Goal: Information Seeking & Learning: Check status

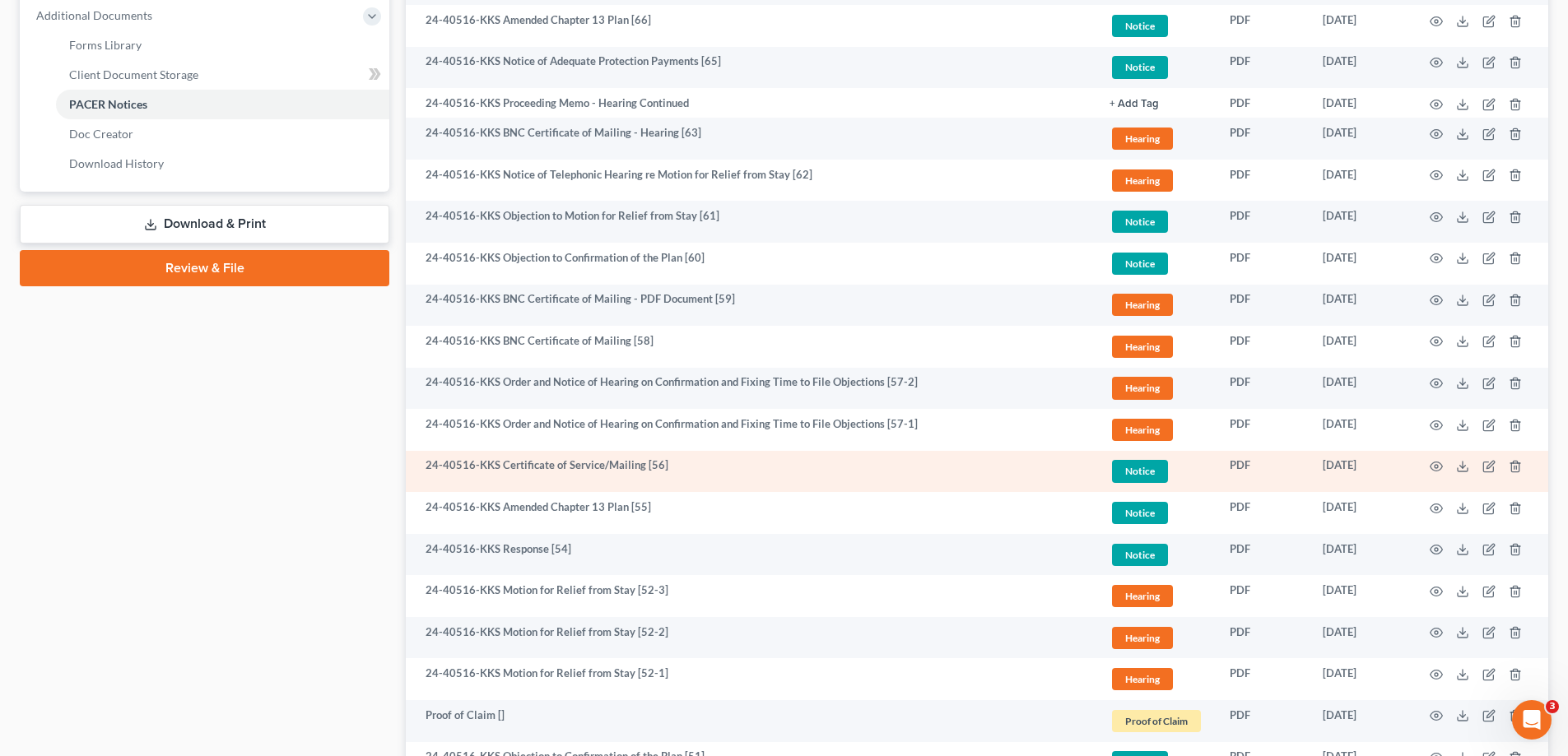
scroll to position [658, 0]
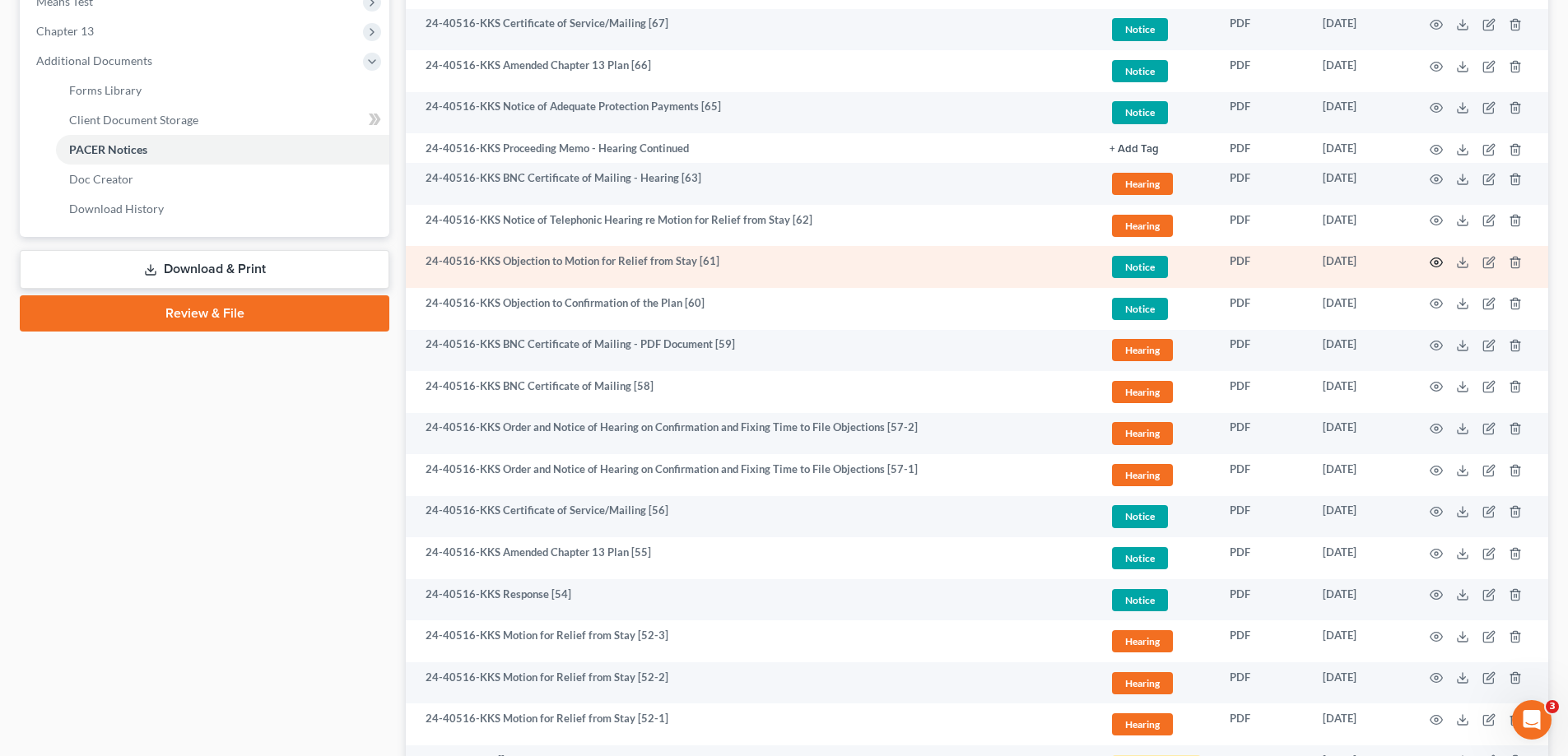
click at [1436, 263] on icon "button" at bounding box center [1436, 263] width 13 height 13
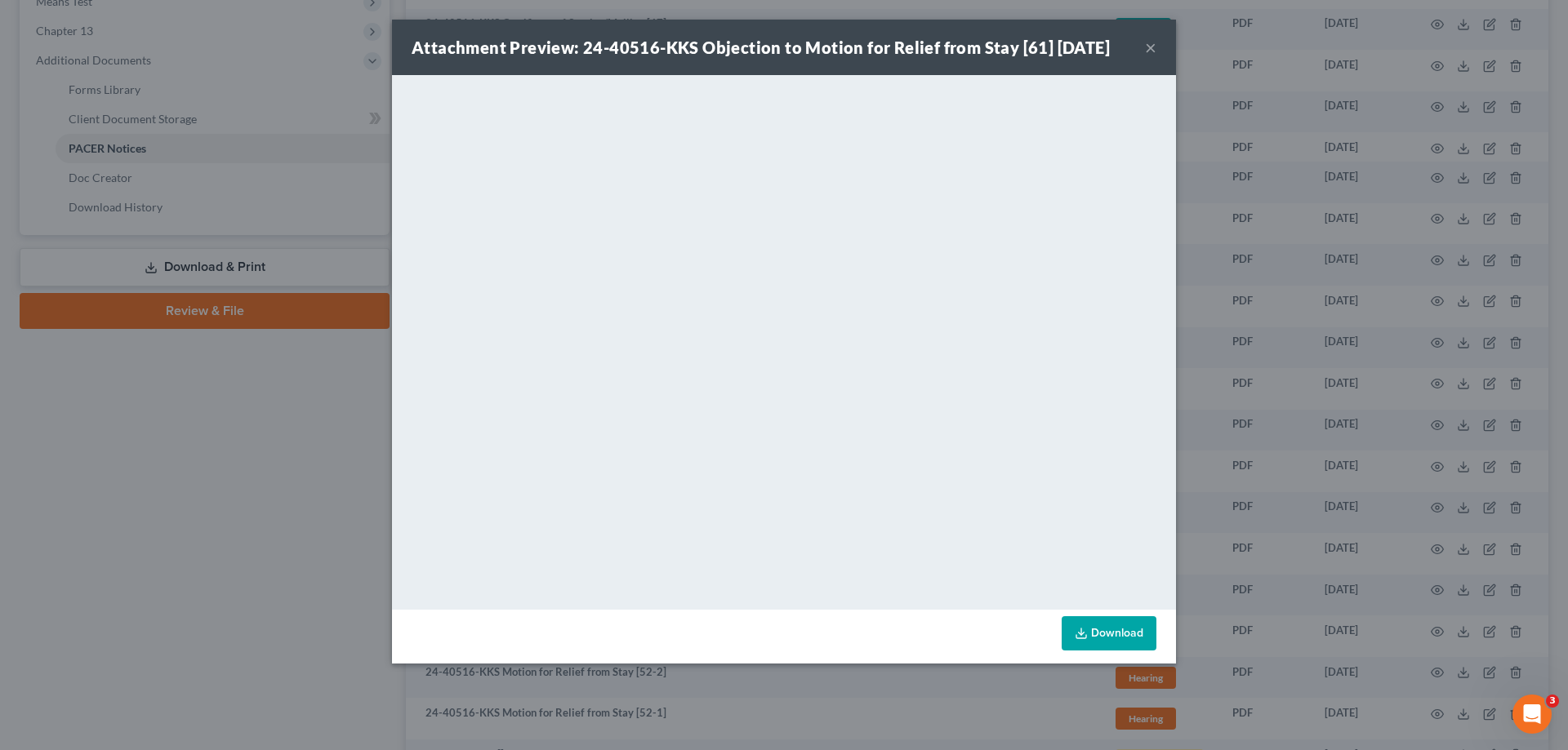
click at [1151, 43] on button "×" at bounding box center [1151, 48] width 11 height 20
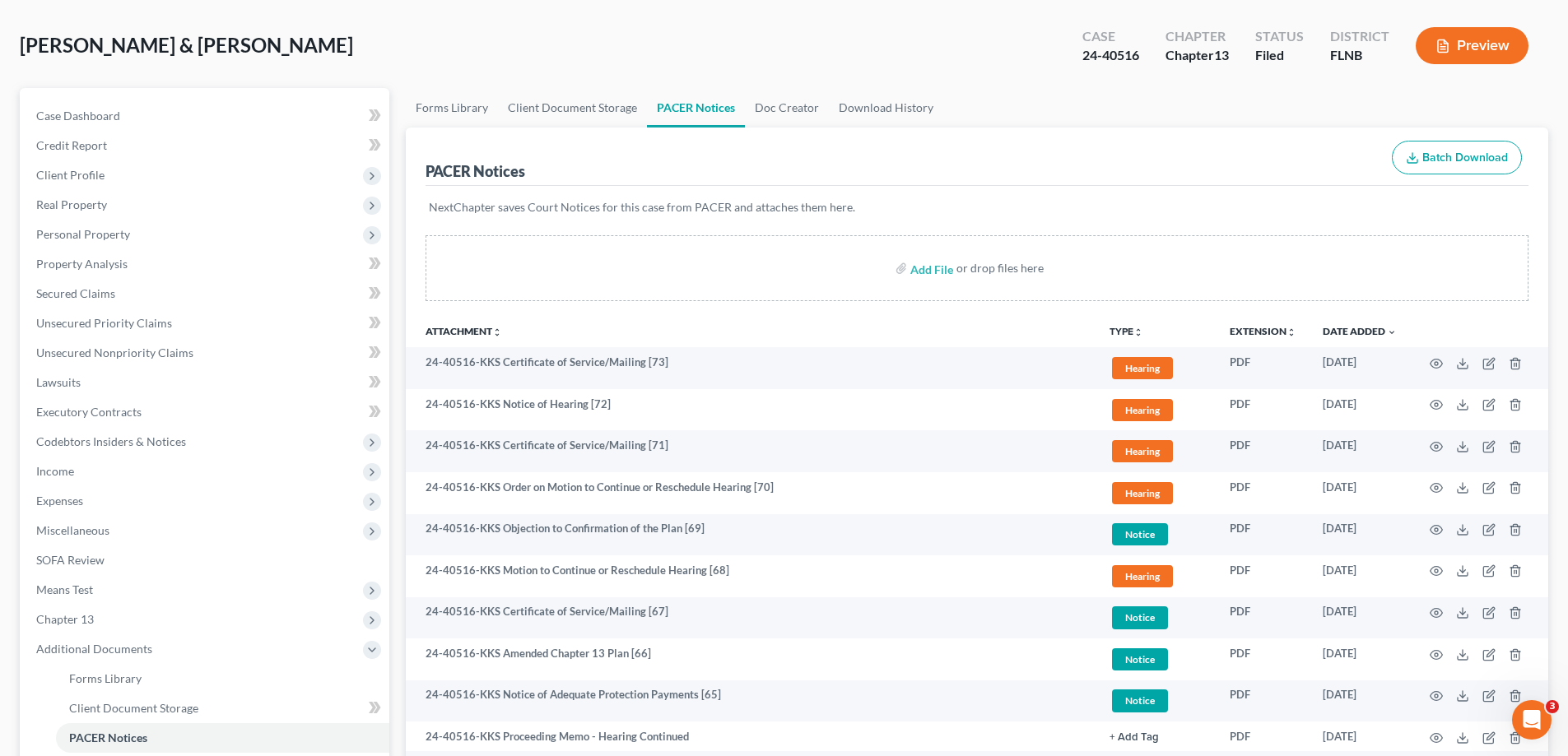
scroll to position [0, 0]
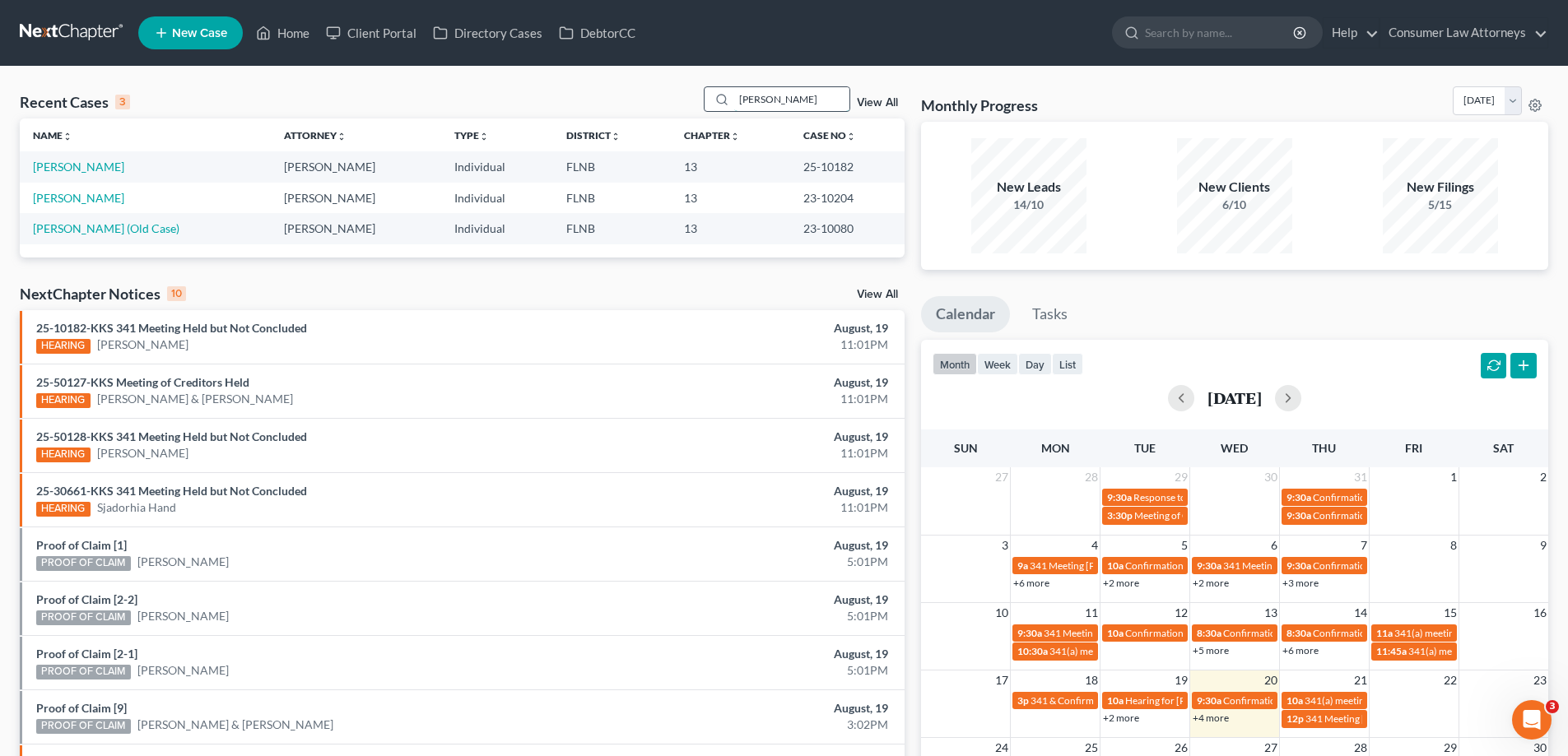
click at [802, 101] on input "[PERSON_NAME]" at bounding box center [791, 99] width 115 height 24
drag, startPoint x: 813, startPoint y: 101, endPoint x: 587, endPoint y: 98, distance: 226.0
click at [587, 98] on div "Recent Cases 3 [PERSON_NAME] View All" at bounding box center [462, 102] width 884 height 32
type input "[PERSON_NAME]"
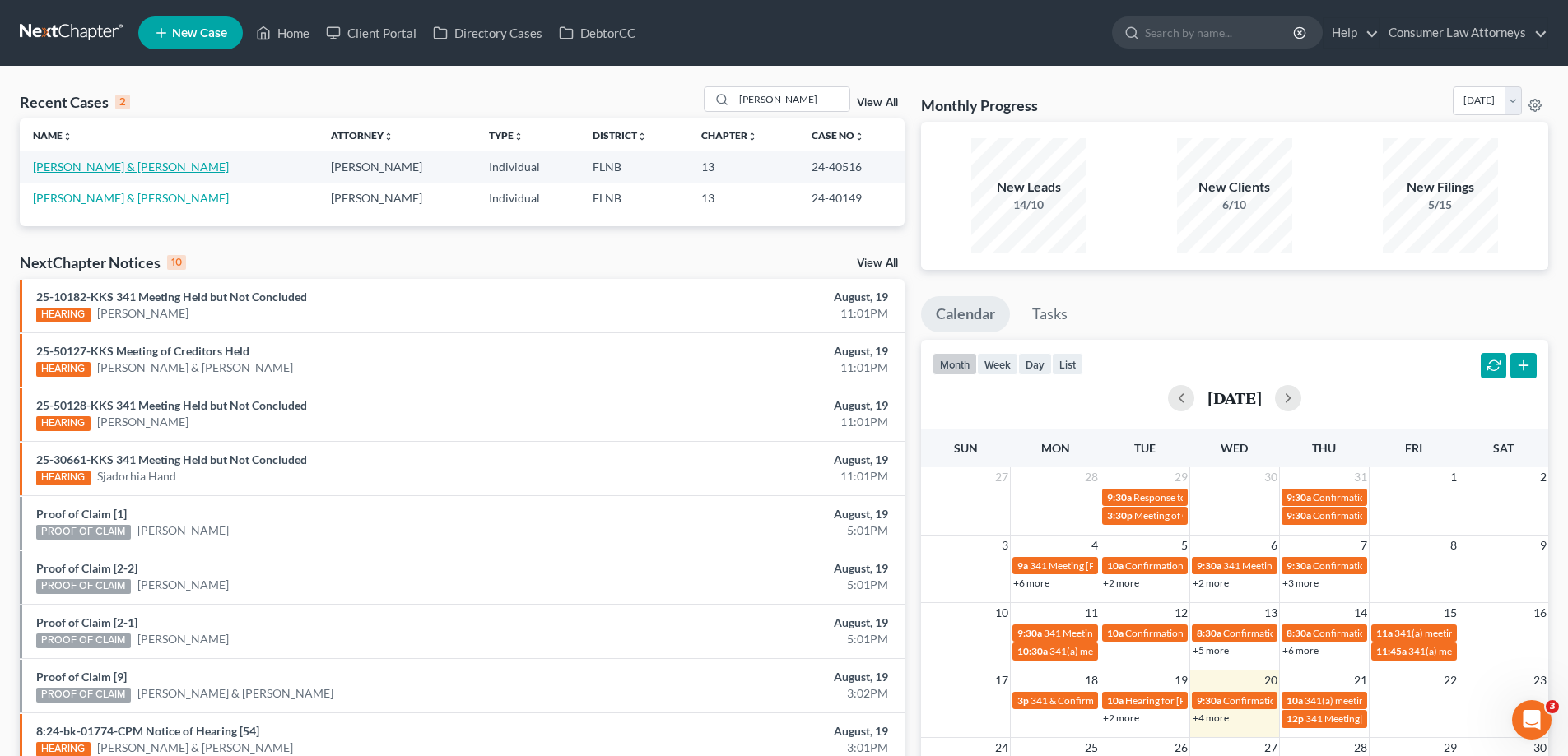
click at [127, 166] on link "[PERSON_NAME] & [PERSON_NAME]" at bounding box center [131, 166] width 196 height 14
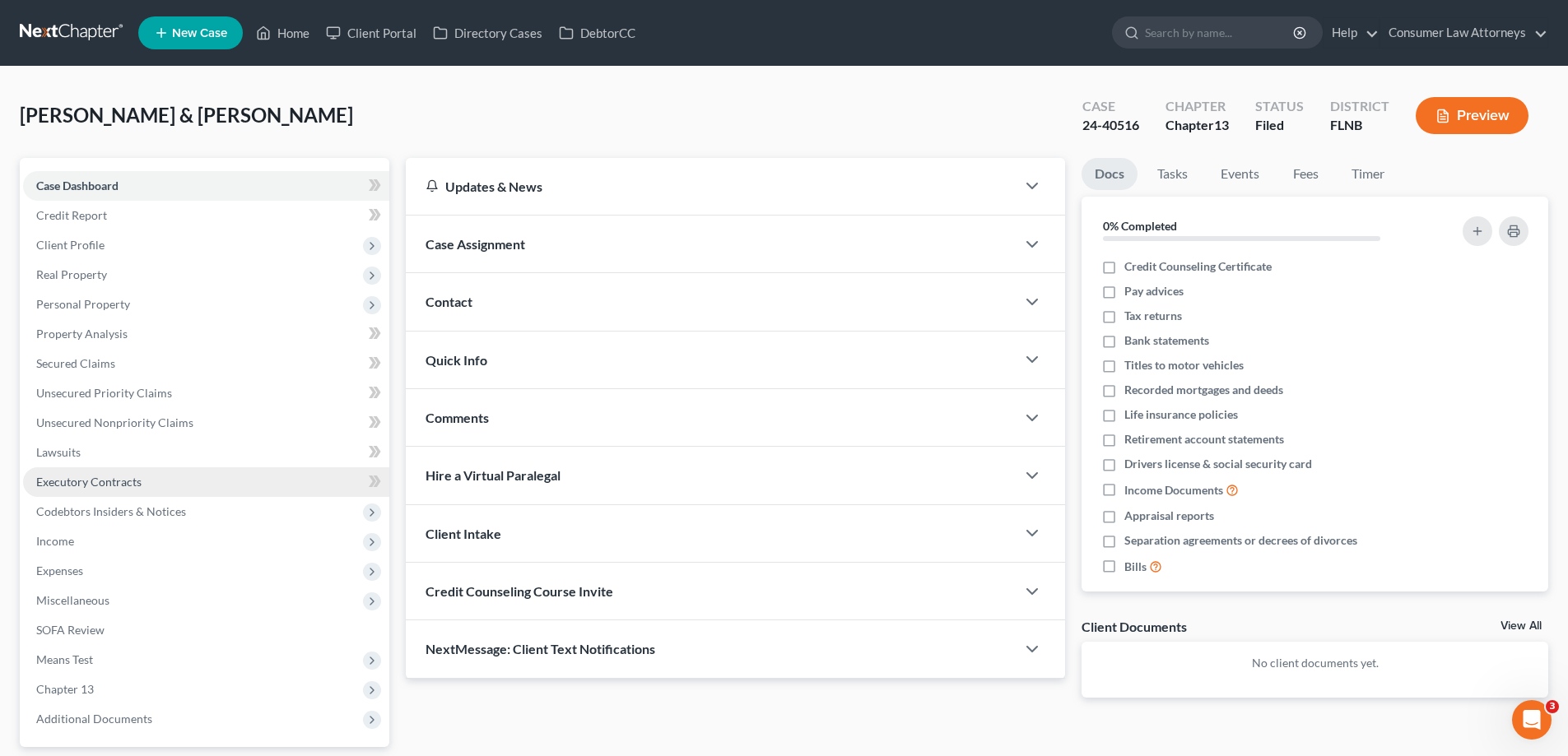
scroll to position [148, 0]
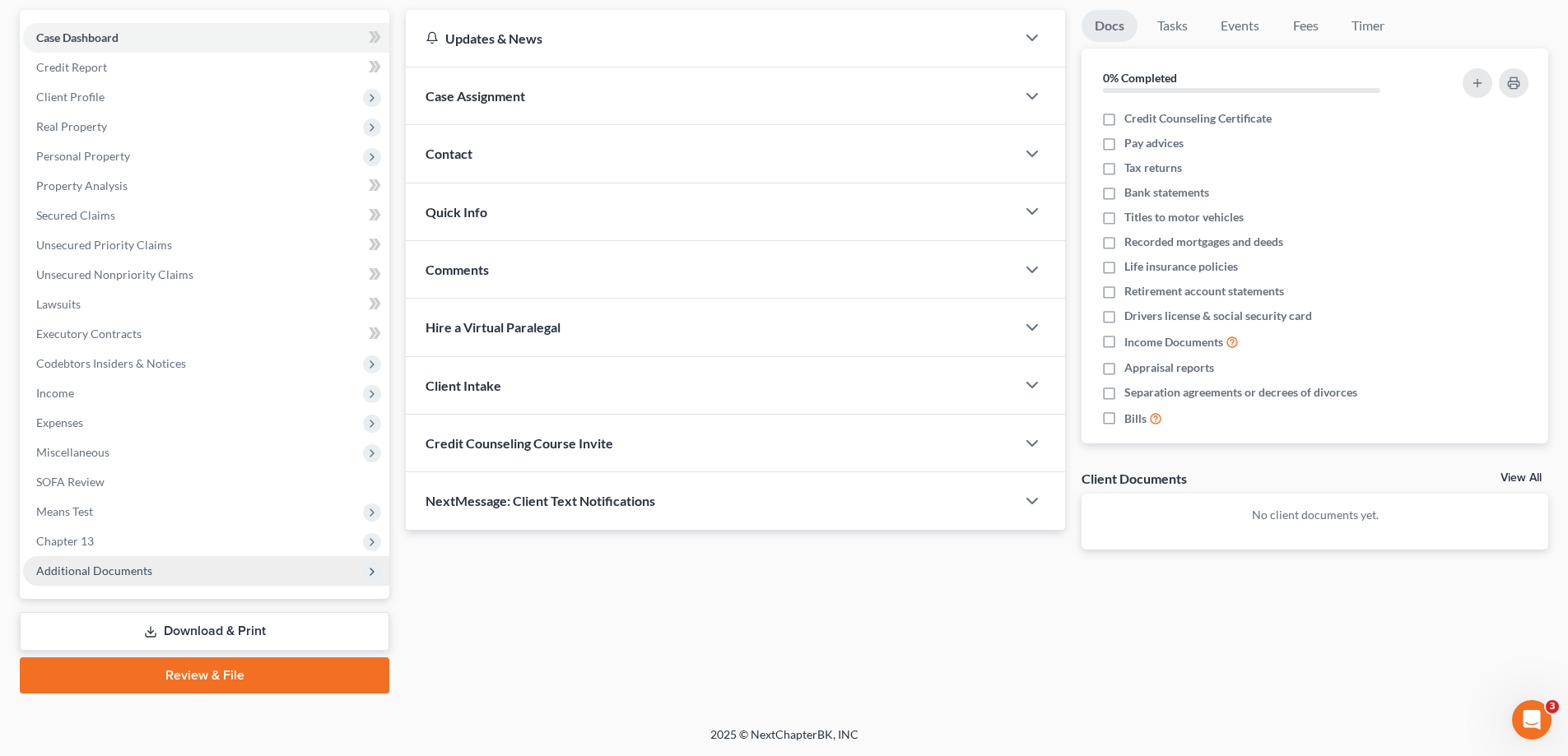
click at [107, 573] on span "Additional Documents" at bounding box center [94, 570] width 116 height 14
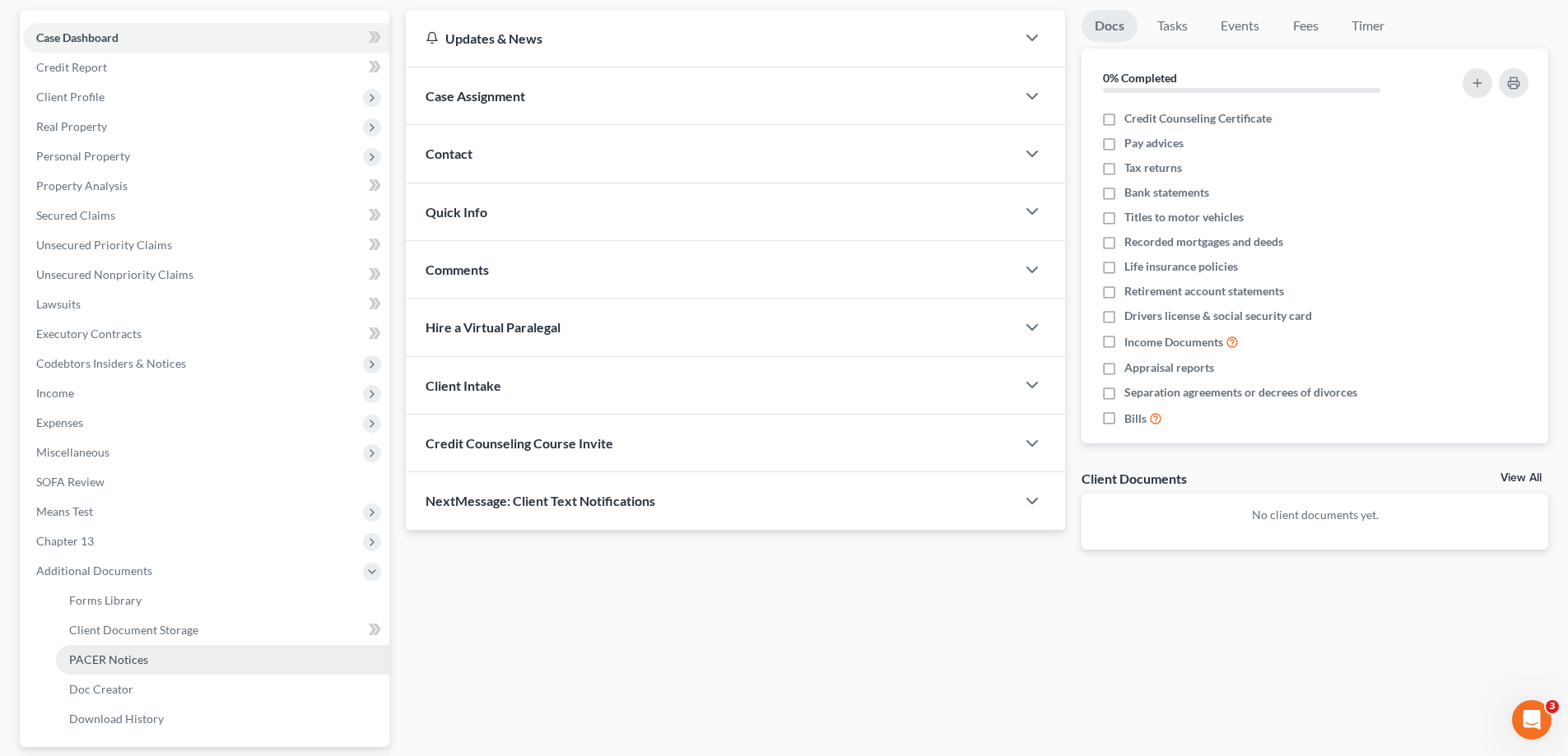
click at [118, 662] on span "PACER Notices" at bounding box center [109, 659] width 79 height 14
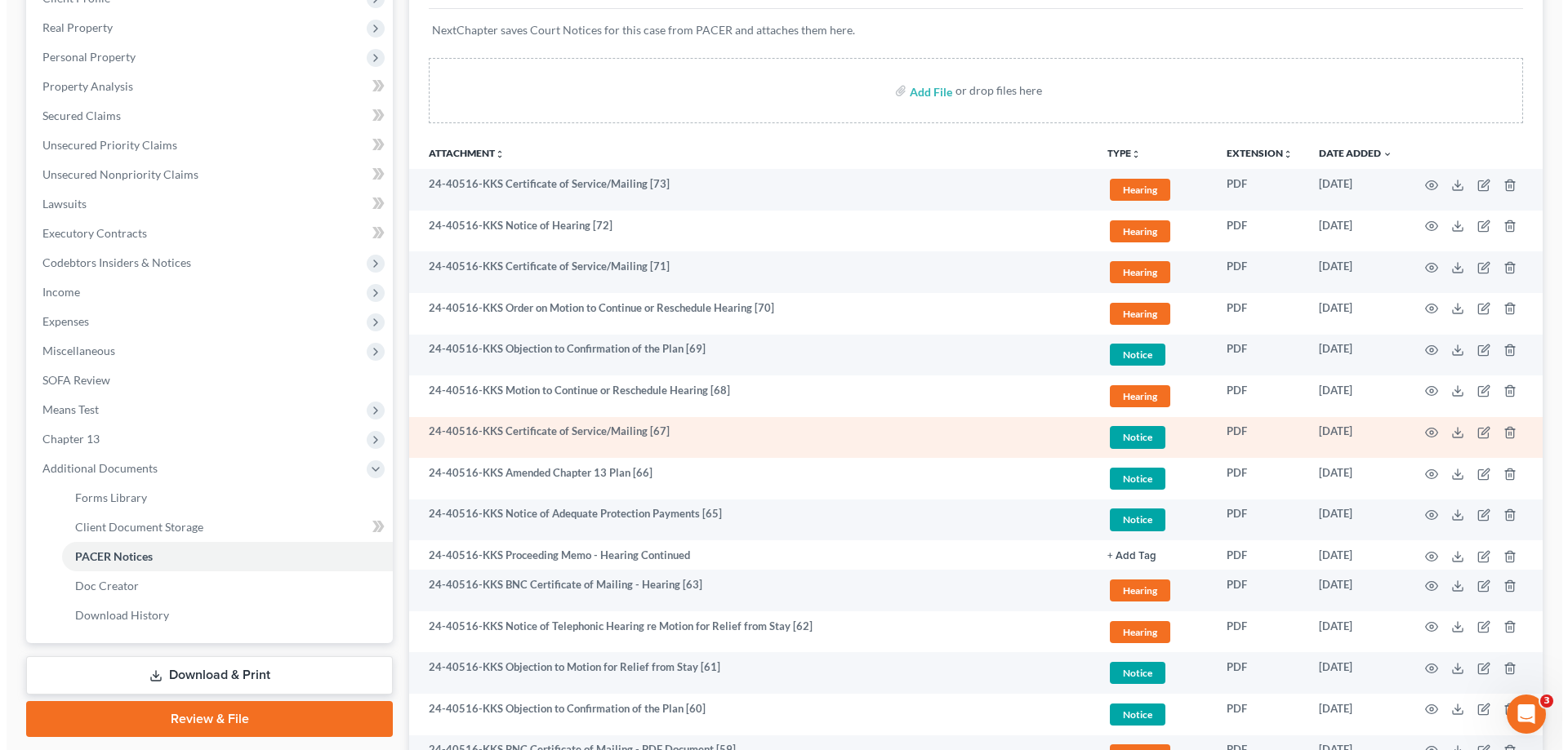
scroll to position [326, 0]
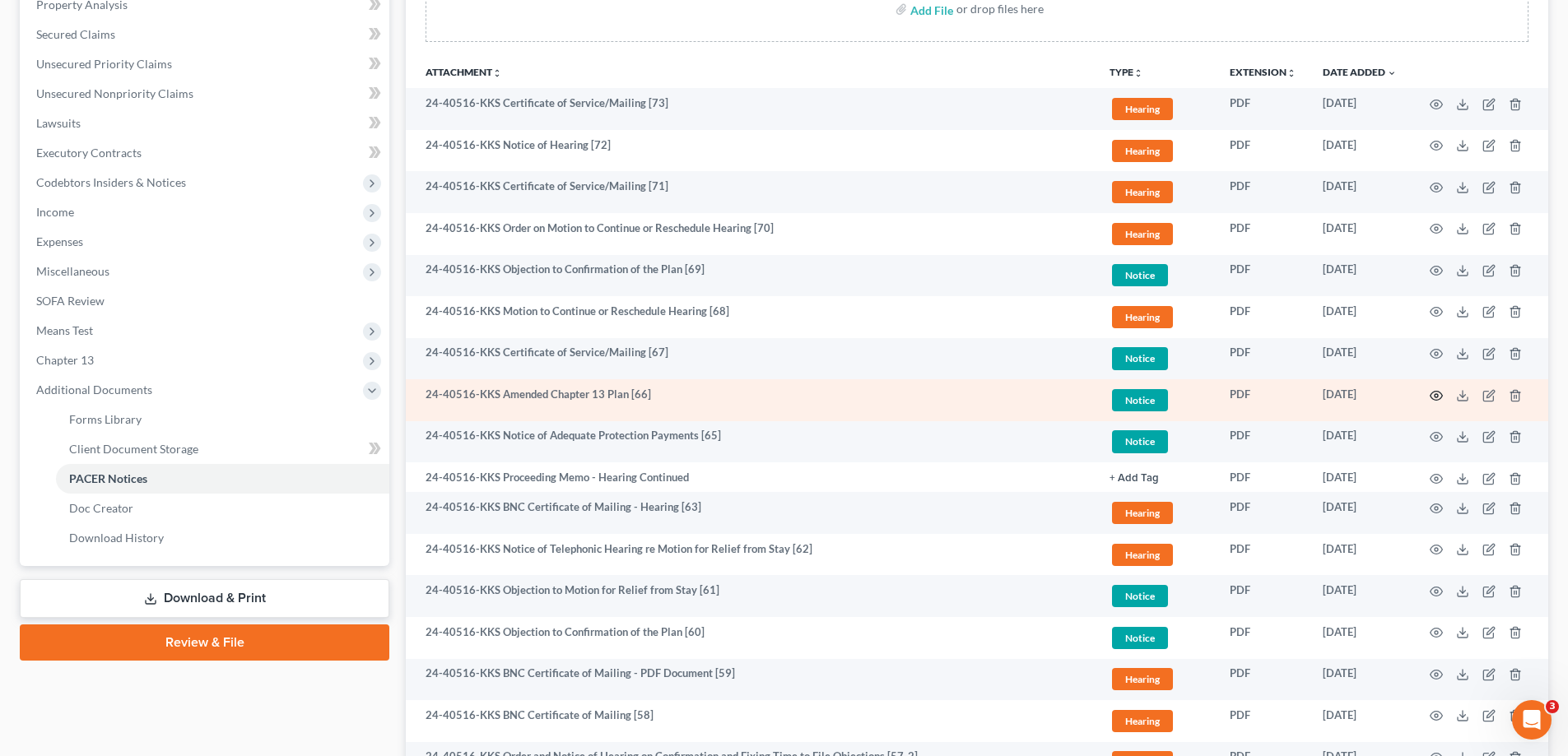
click at [1438, 394] on icon "button" at bounding box center [1436, 396] width 13 height 13
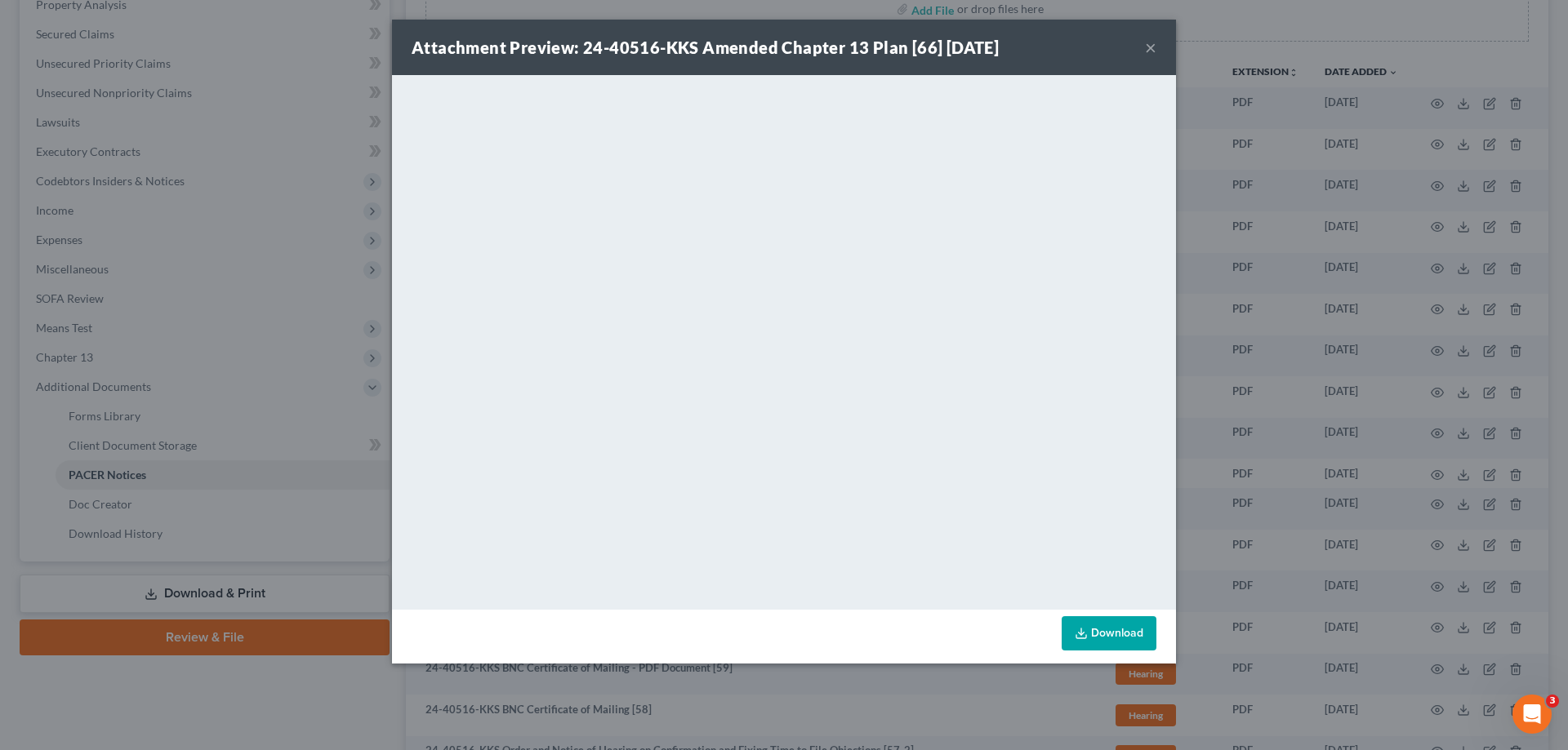
click at [1265, 305] on div "Attachment Preview: 24-40516-KKS Amended Chapter 13 Plan [66] [DATE] × <object …" at bounding box center [784, 375] width 1568 height 750
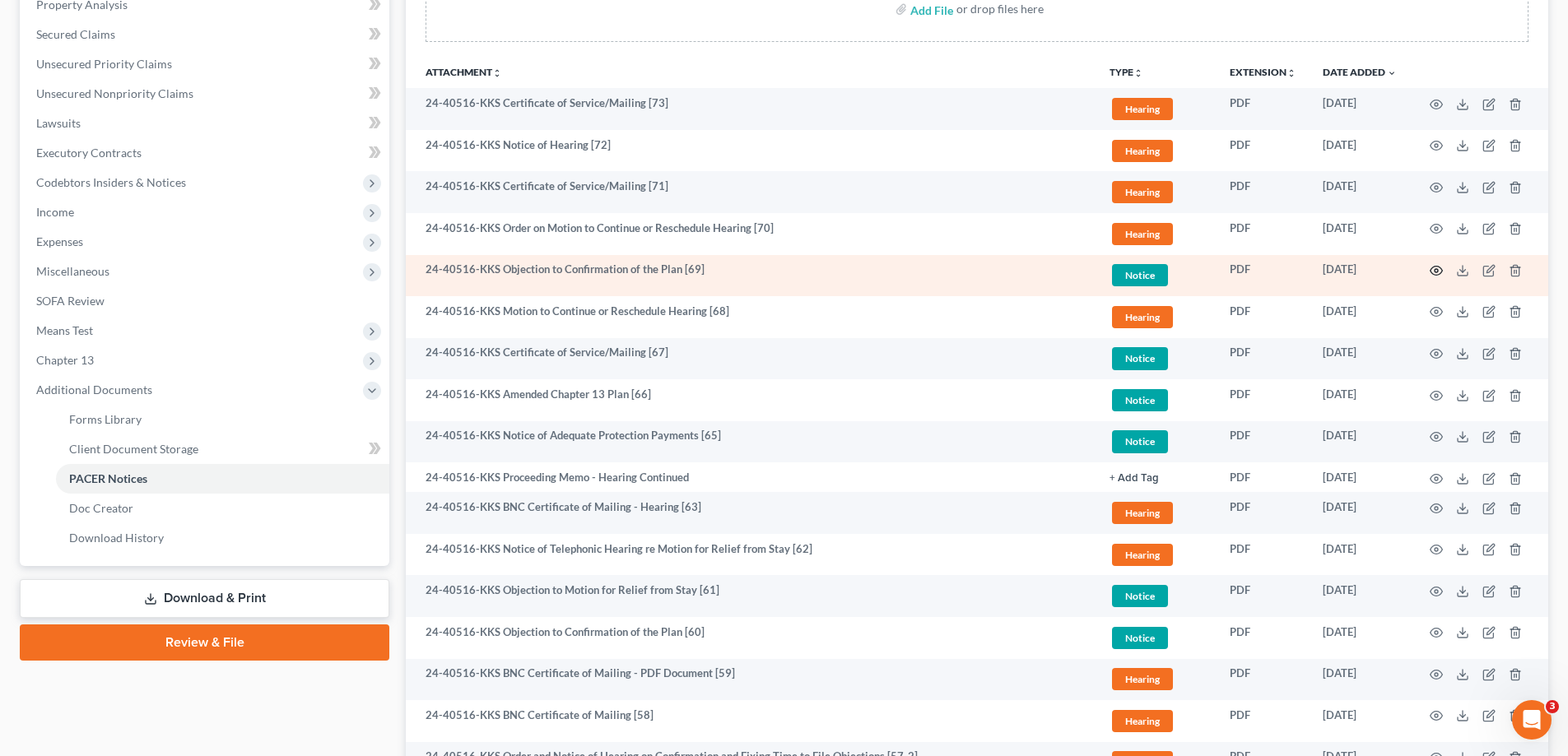
click at [1436, 273] on circle "button" at bounding box center [1436, 271] width 3 height 3
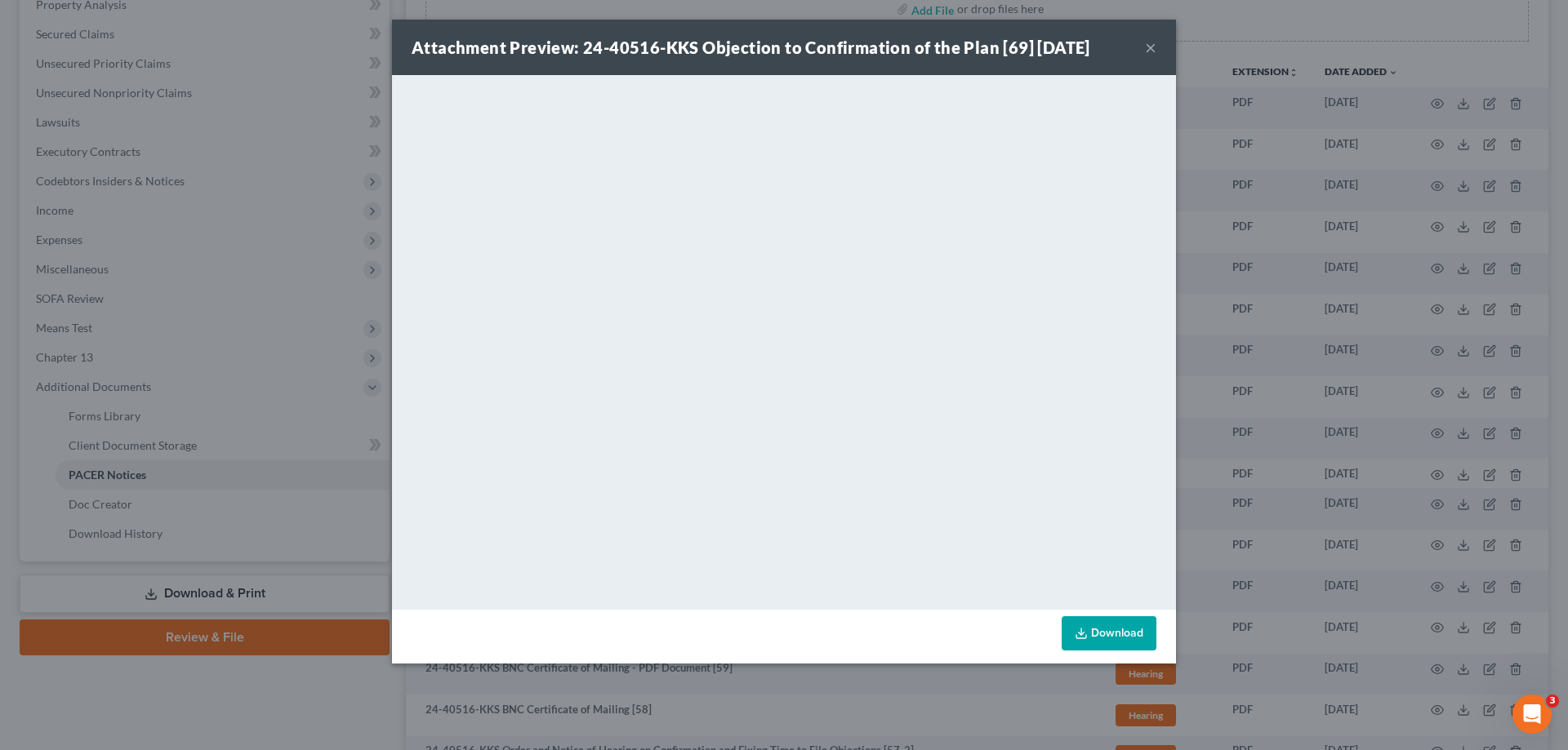
click at [1248, 275] on div "Attachment Preview: 24-40516-KKS Objection to Confirmation of the Plan [69] [DA…" at bounding box center [784, 375] width 1568 height 750
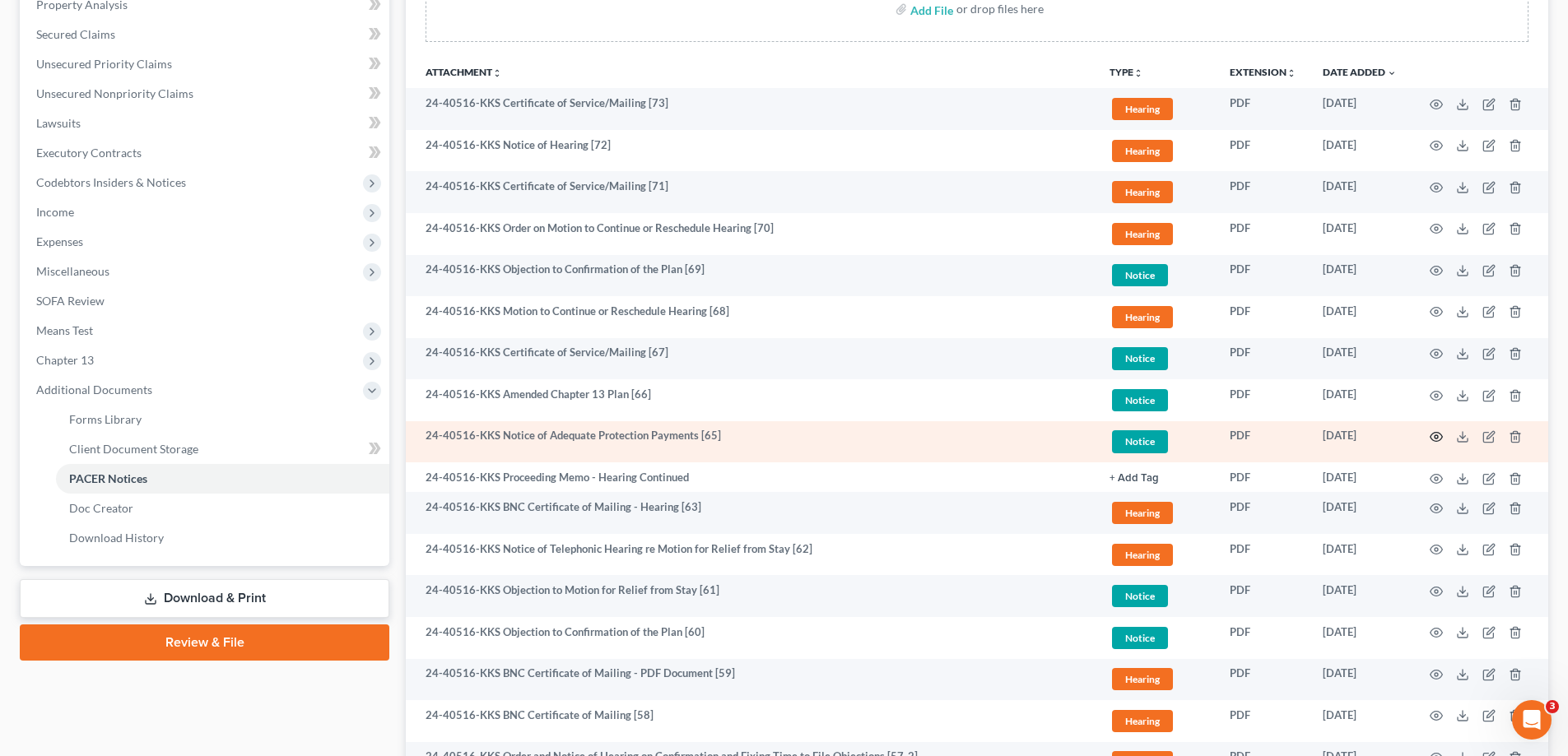
click at [1438, 436] on icon "button" at bounding box center [1436, 437] width 13 height 13
